Goal: Information Seeking & Learning: Learn about a topic

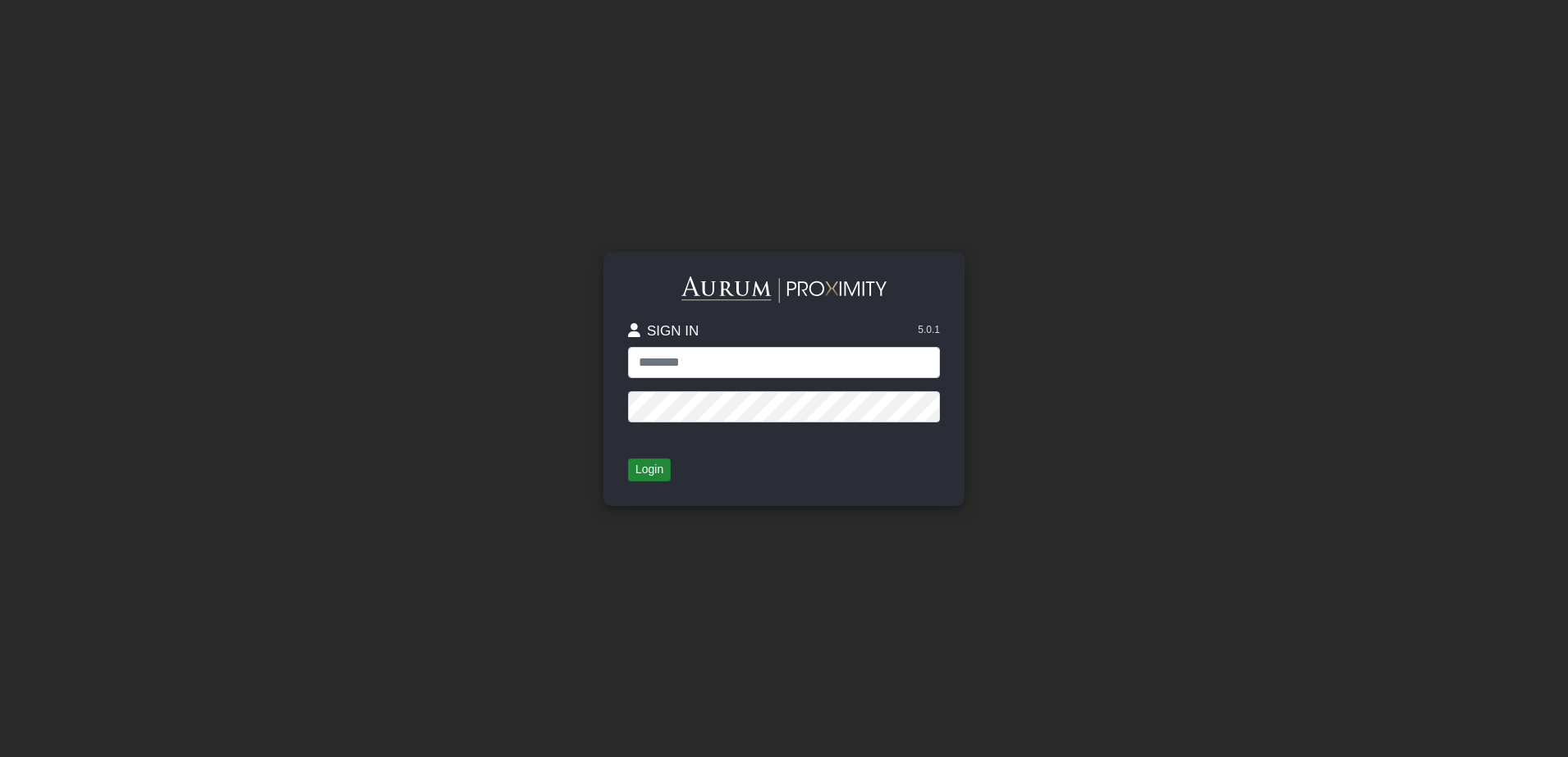
type input "**********"
click at [646, 470] on button "Login" at bounding box center [649, 470] width 43 height 23
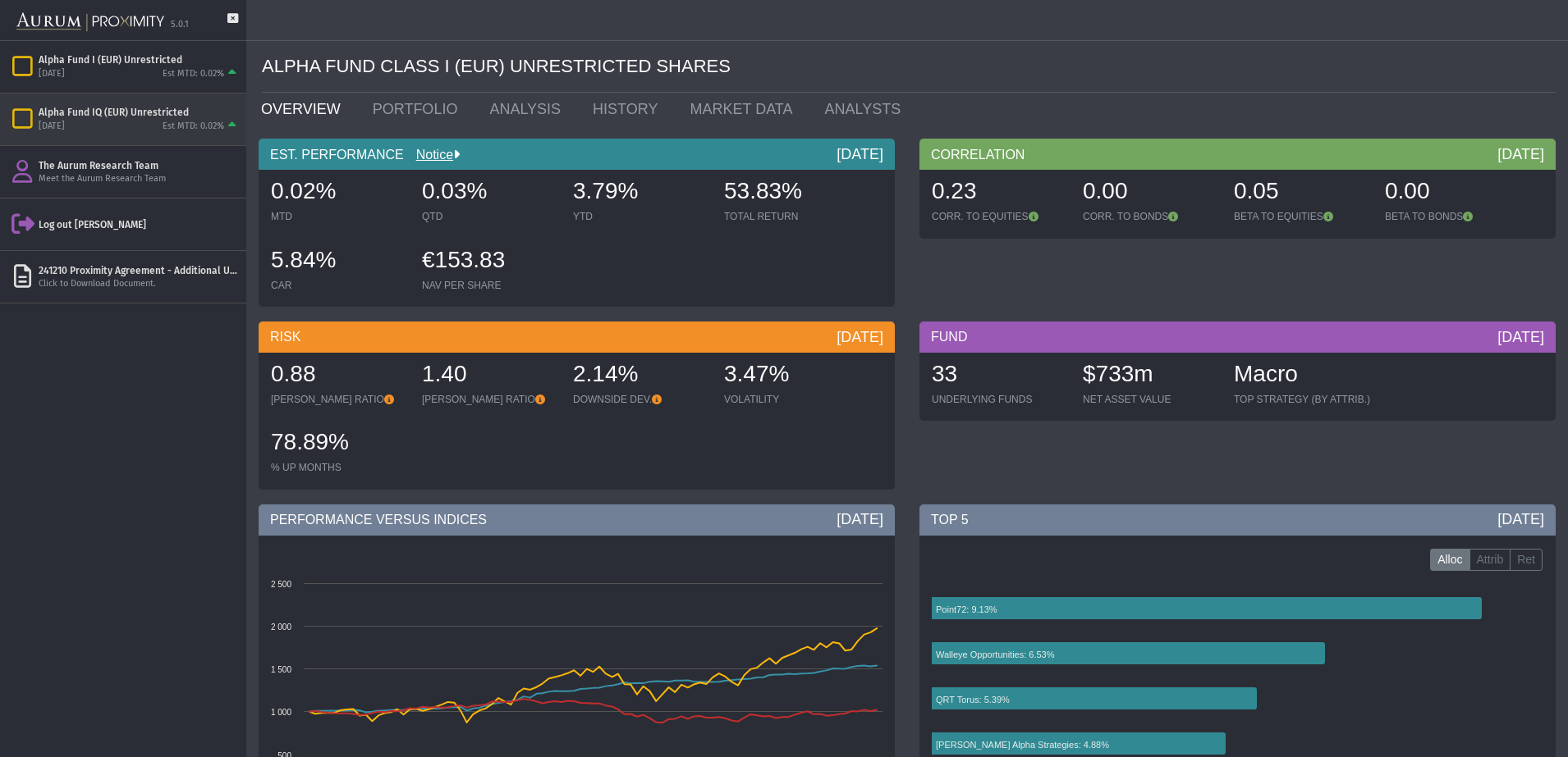
click at [126, 137] on div "Alpha Fund IQ (EUR) Unrestricted [DATE] Est MTD: 0.02%" at bounding box center [123, 120] width 246 height 52
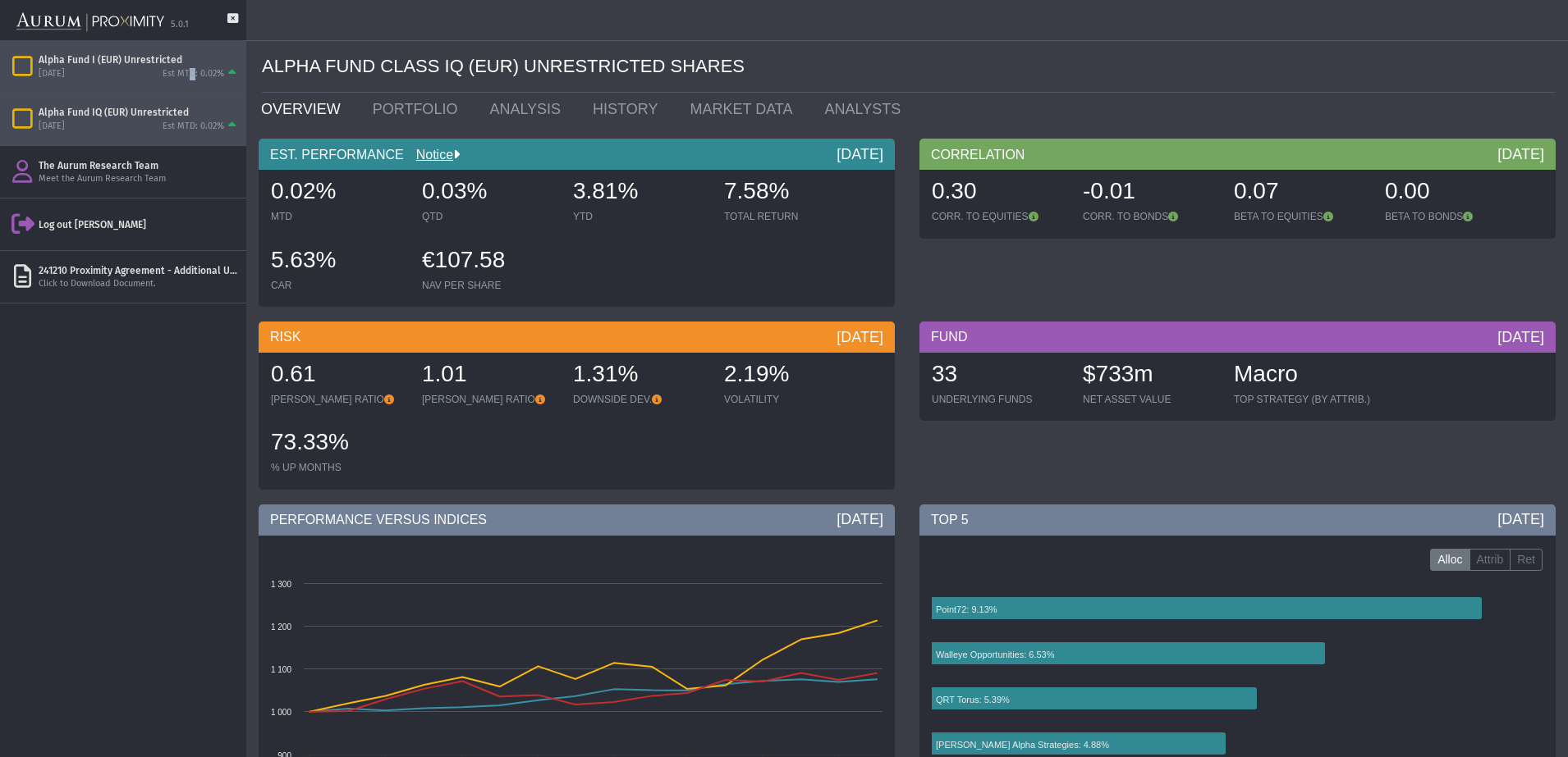
click at [193, 87] on div "Alpha Fund I (EUR) Unrestricted [DATE] Est MTD: 0.02%" at bounding box center [123, 67] width 246 height 52
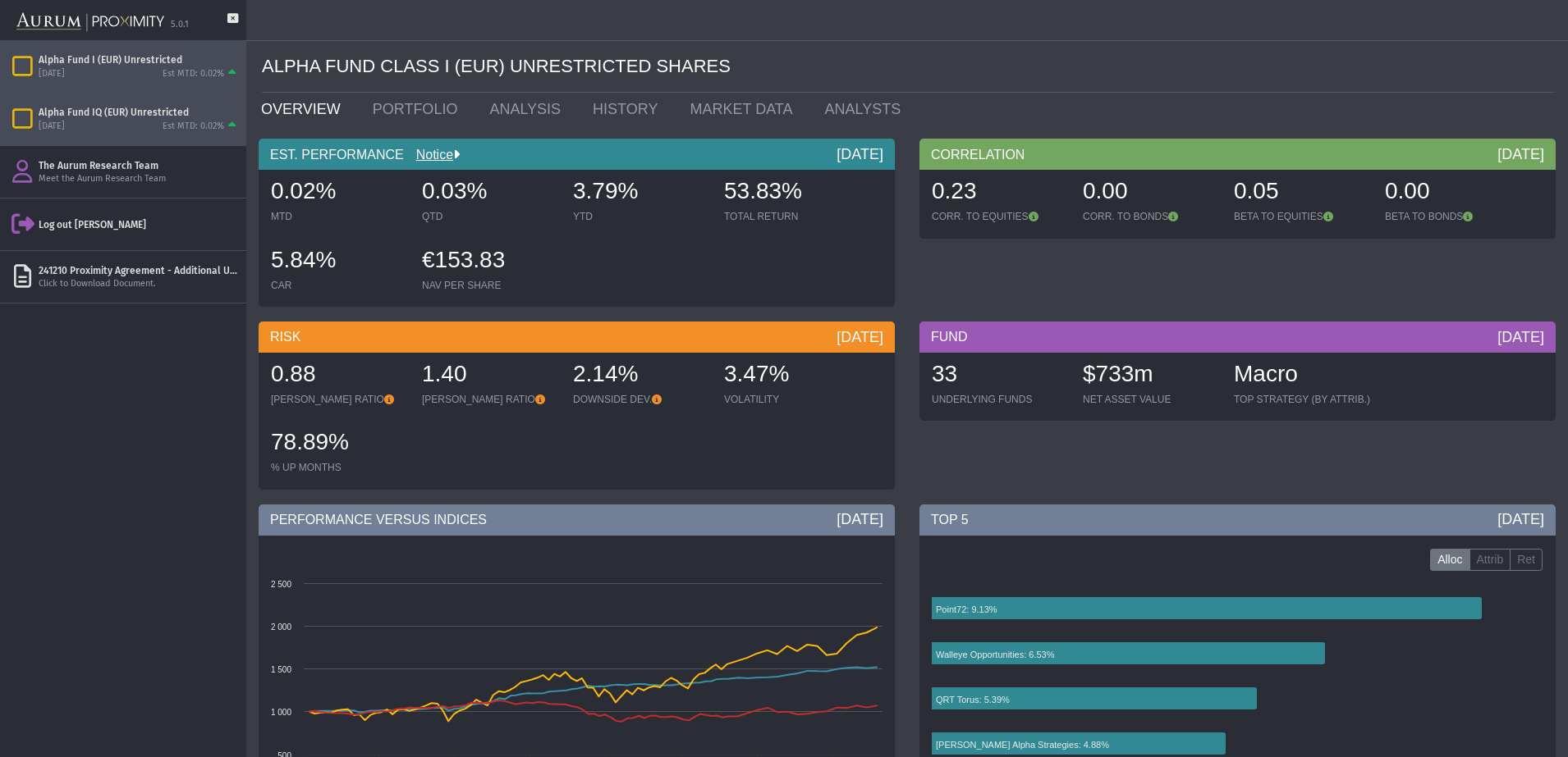
click at [191, 128] on div "Est MTD: 0.02%" at bounding box center [193, 127] width 62 height 12
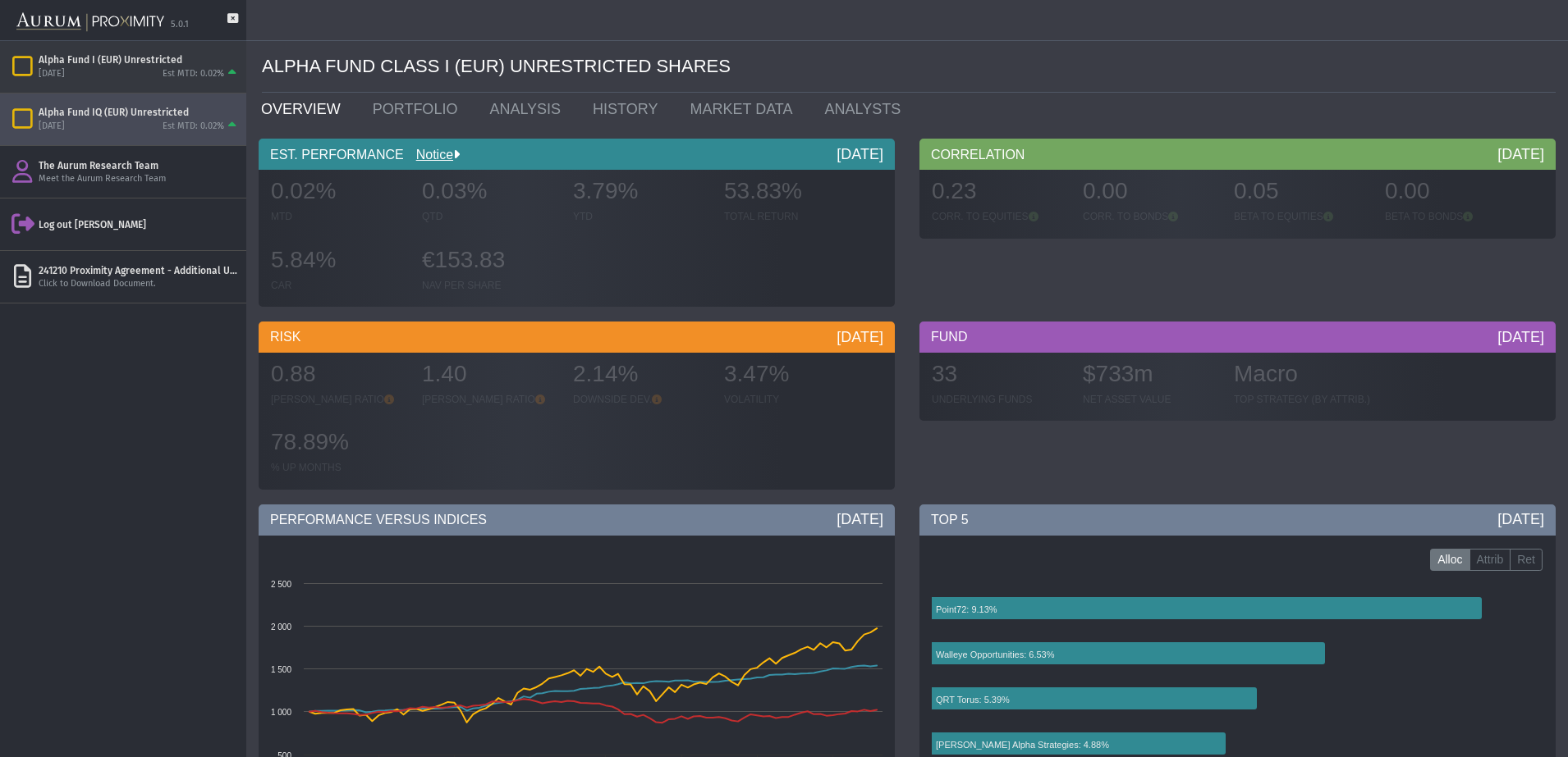
click at [178, 66] on div "Est MTD: 0.02%" at bounding box center [201, 73] width 77 height 15
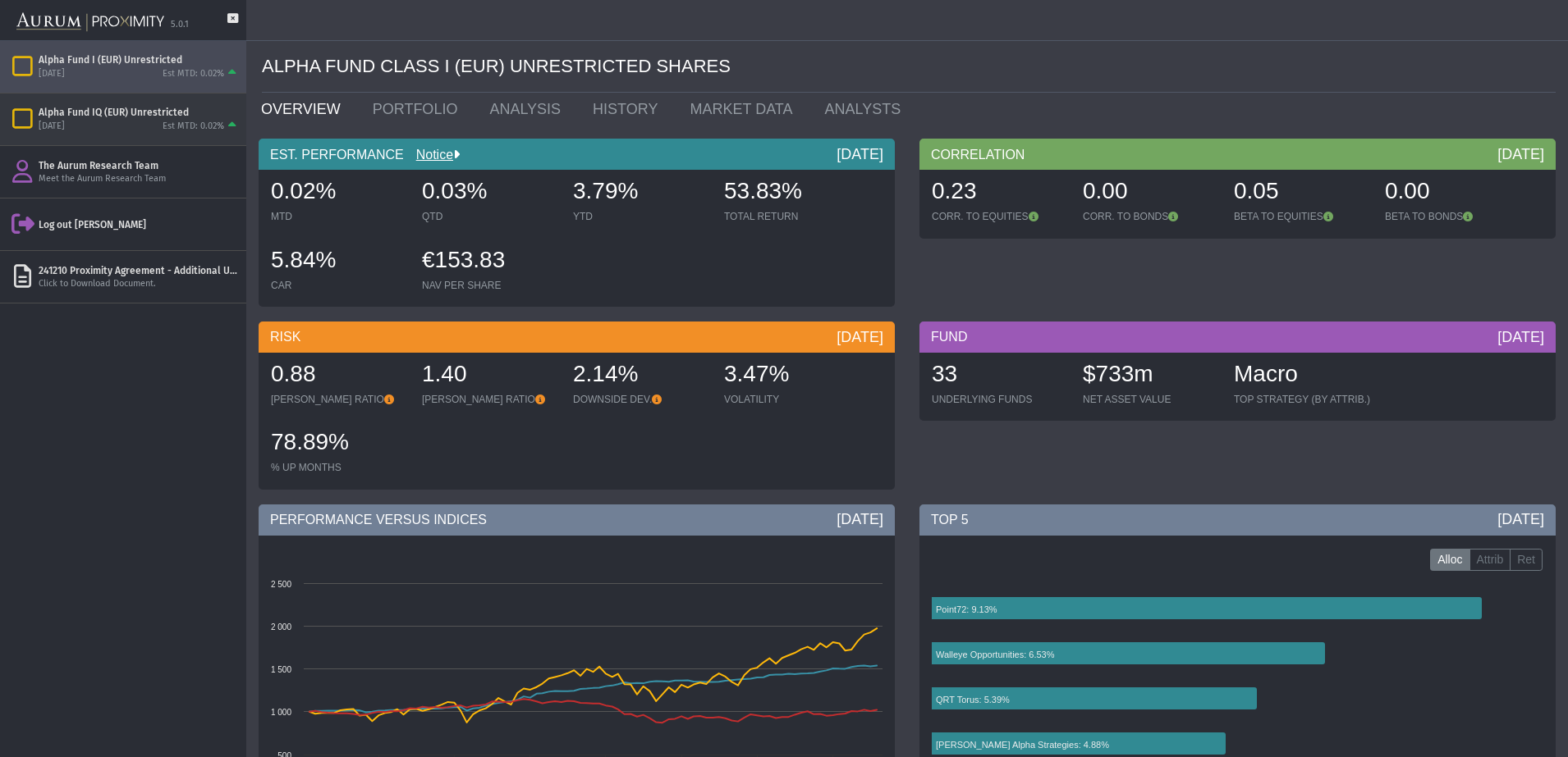
click at [163, 119] on div "Est MTD: 0.02%" at bounding box center [201, 126] width 77 height 15
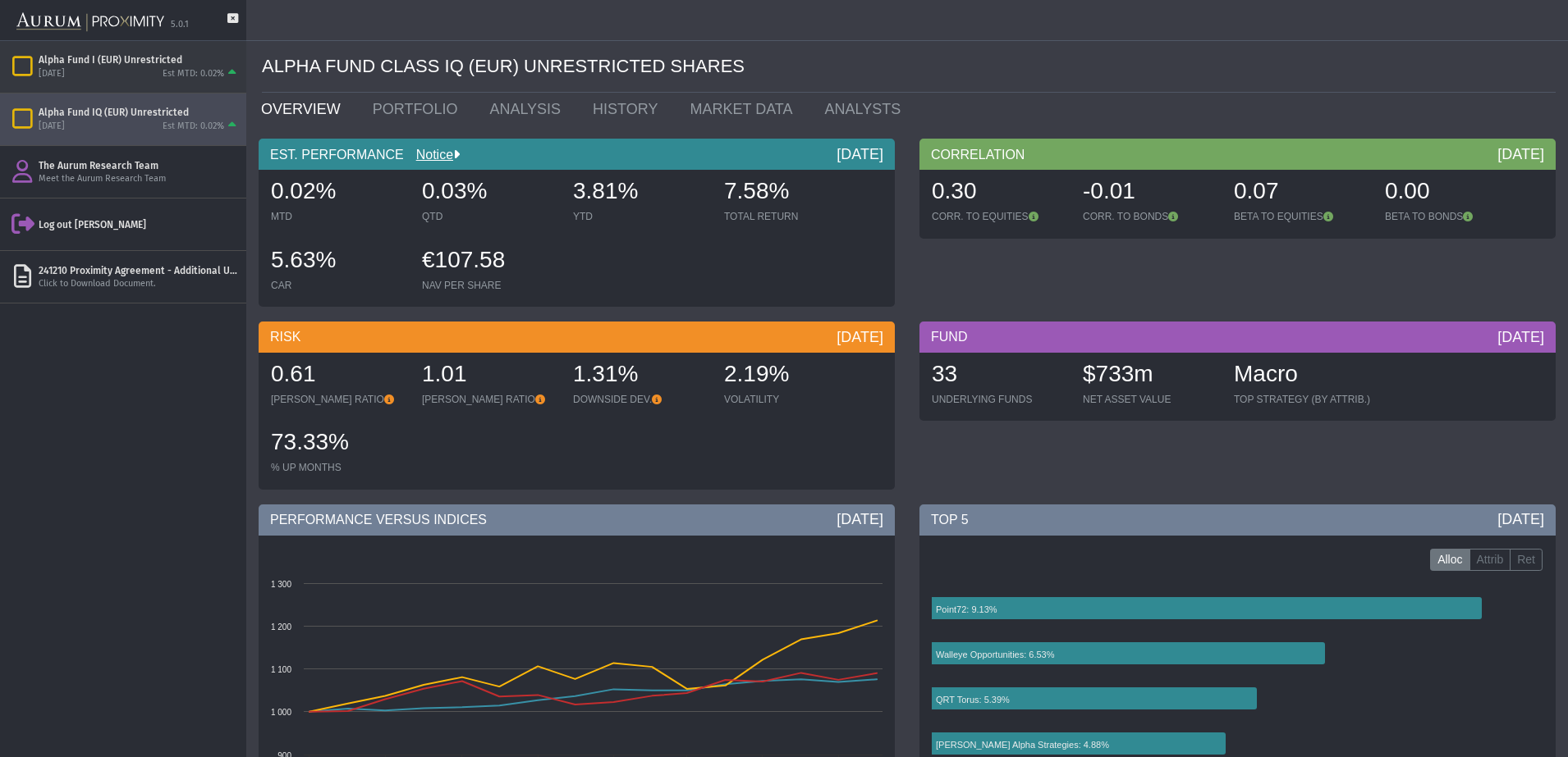
click at [190, 62] on div "Alpha Fund I (EUR) Unrestricted" at bounding box center [138, 60] width 201 height 13
